Goal: Transaction & Acquisition: Purchase product/service

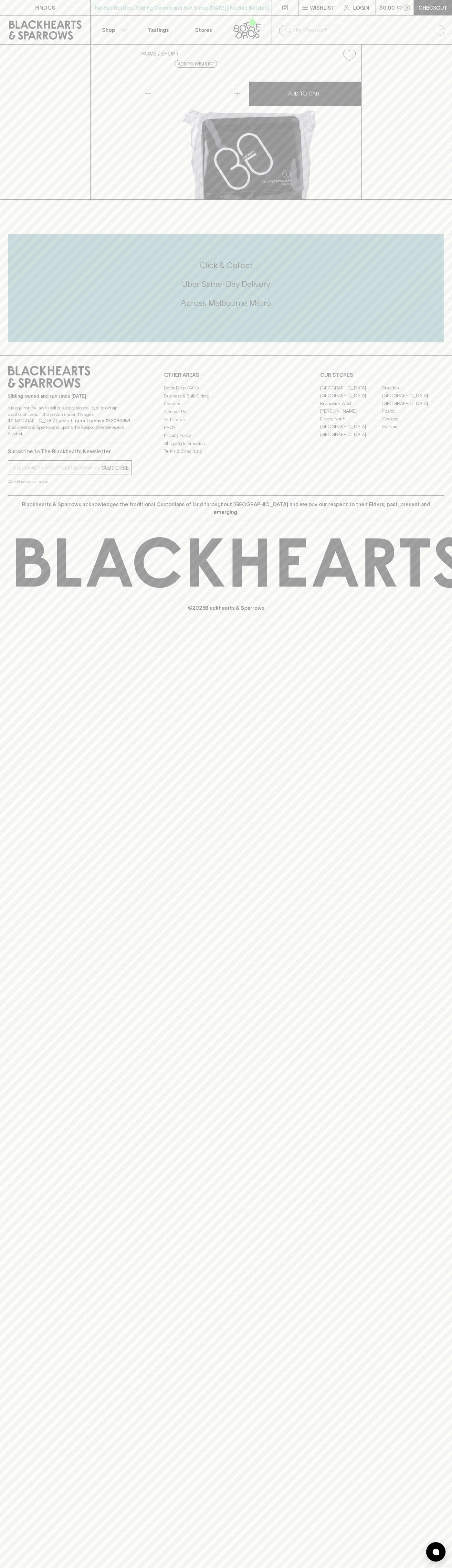
click at [434, 1326] on div "FIND US | No Bad Bottles | Sibling Owned and Run Since 2006 | No Bad Bottles | …" at bounding box center [226, 784] width 452 height 1568
click at [216, 1567] on html "FIND US | No Bad Bottles | Sibling Owned and Run Since 2006 | No Bad Bottles | …" at bounding box center [226, 784] width 452 height 1568
click at [1, 1489] on div "FIND US | No Bad Bottles | Sibling Owned and Run Since 2006 | No Bad Bottles | …" at bounding box center [226, 784] width 452 height 1568
